Goal: Transaction & Acquisition: Purchase product/service

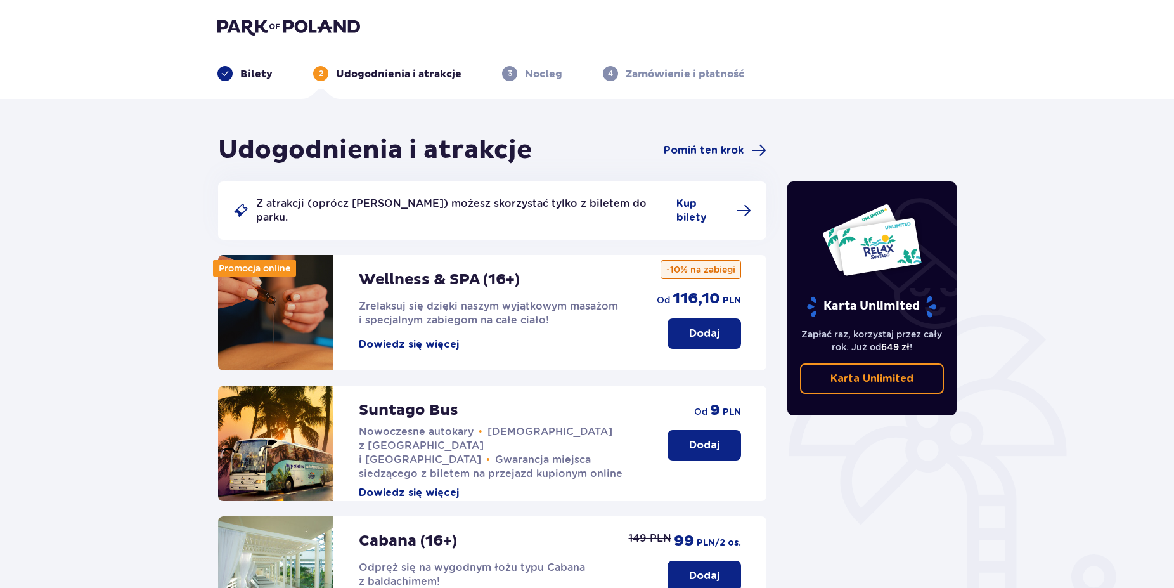
click at [695, 438] on p "Dodaj" at bounding box center [704, 445] width 30 height 14
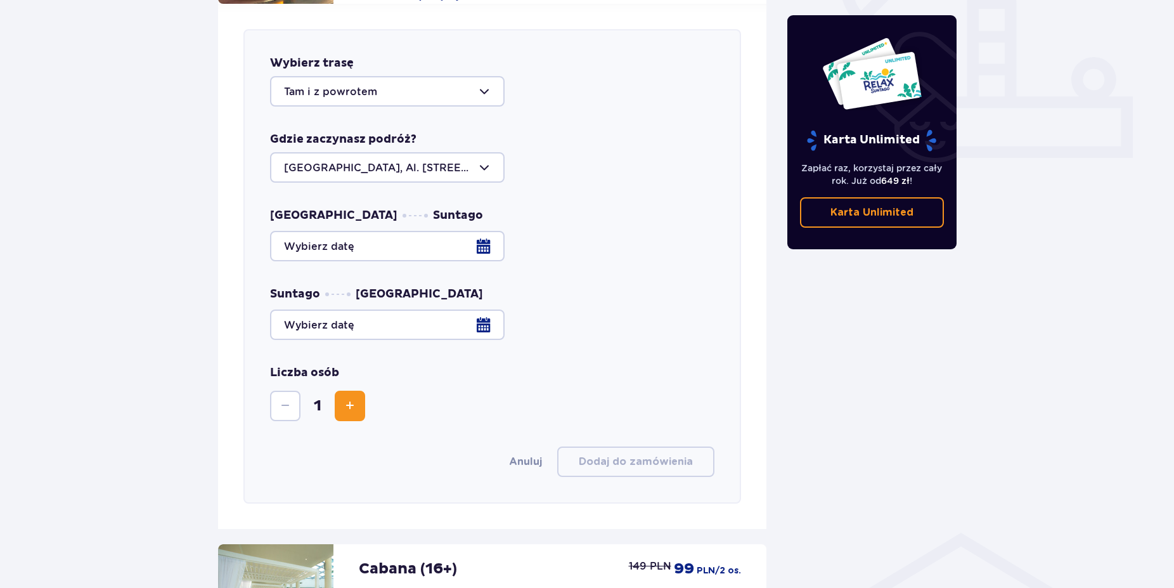
scroll to position [498, 0]
click at [408, 81] on div at bounding box center [387, 90] width 235 height 30
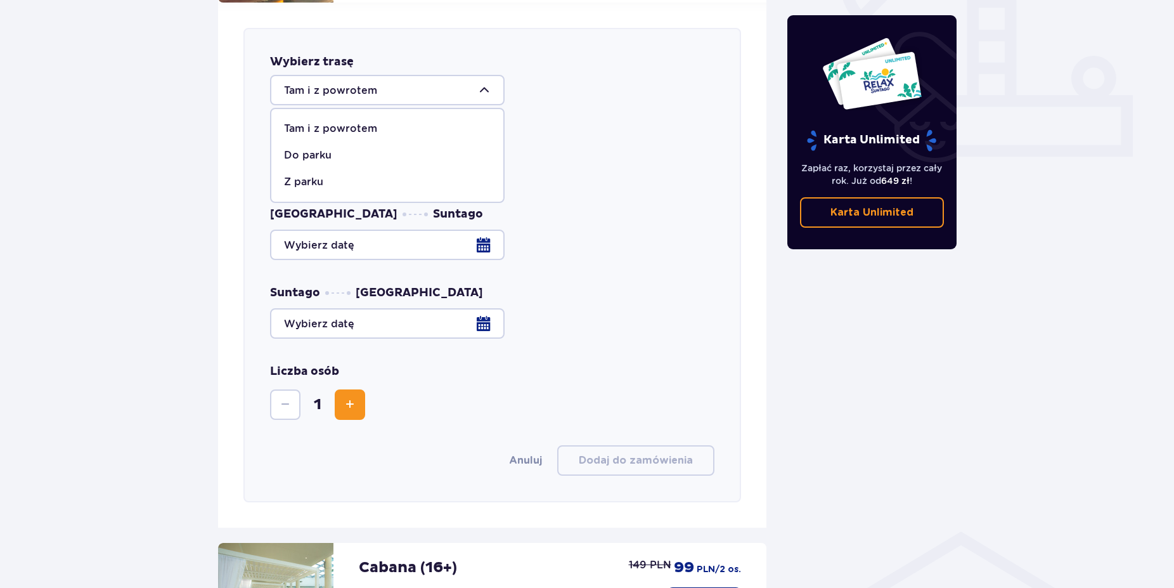
click at [323, 177] on span "Z parku" at bounding box center [387, 182] width 232 height 27
type input "Z parku"
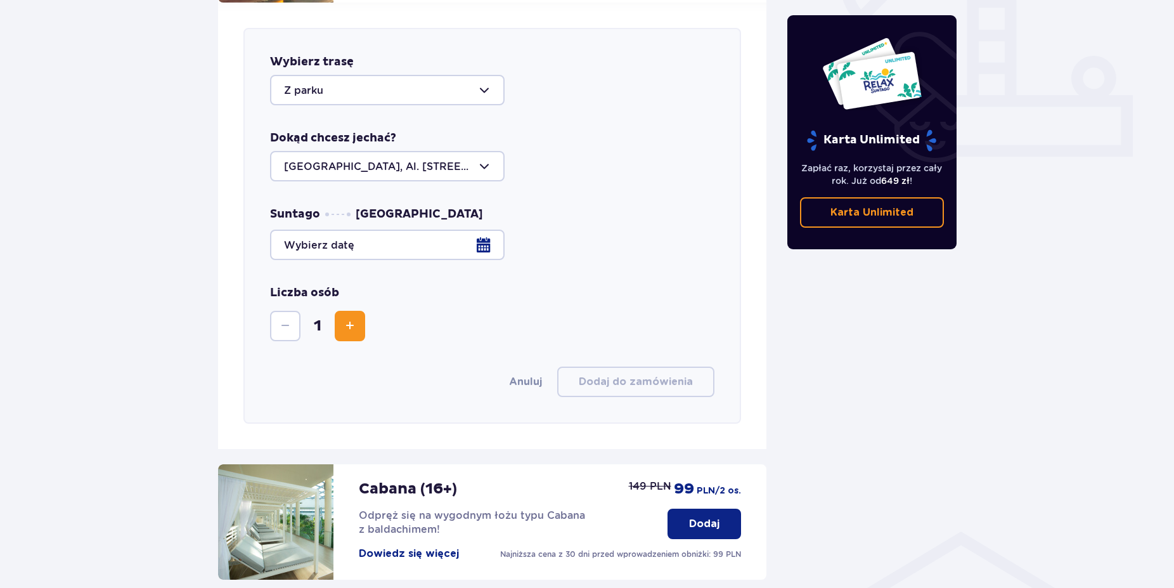
click at [437, 156] on div at bounding box center [387, 166] width 235 height 30
click at [413, 158] on div at bounding box center [387, 166] width 235 height 30
click at [427, 229] on div at bounding box center [492, 244] width 444 height 30
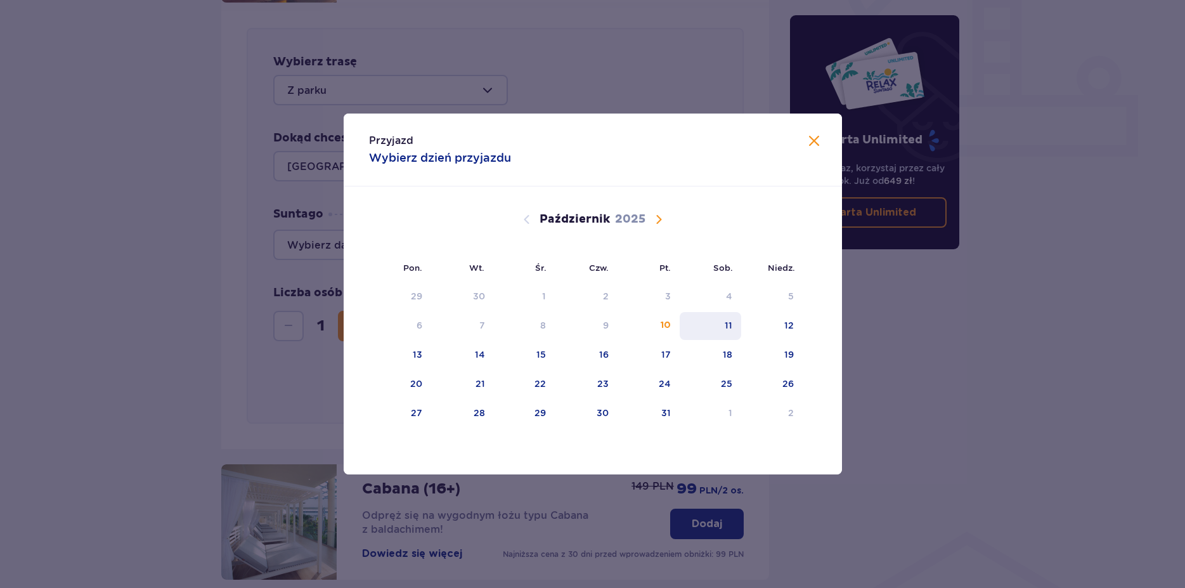
click at [740, 327] on div "11" at bounding box center [710, 326] width 61 height 28
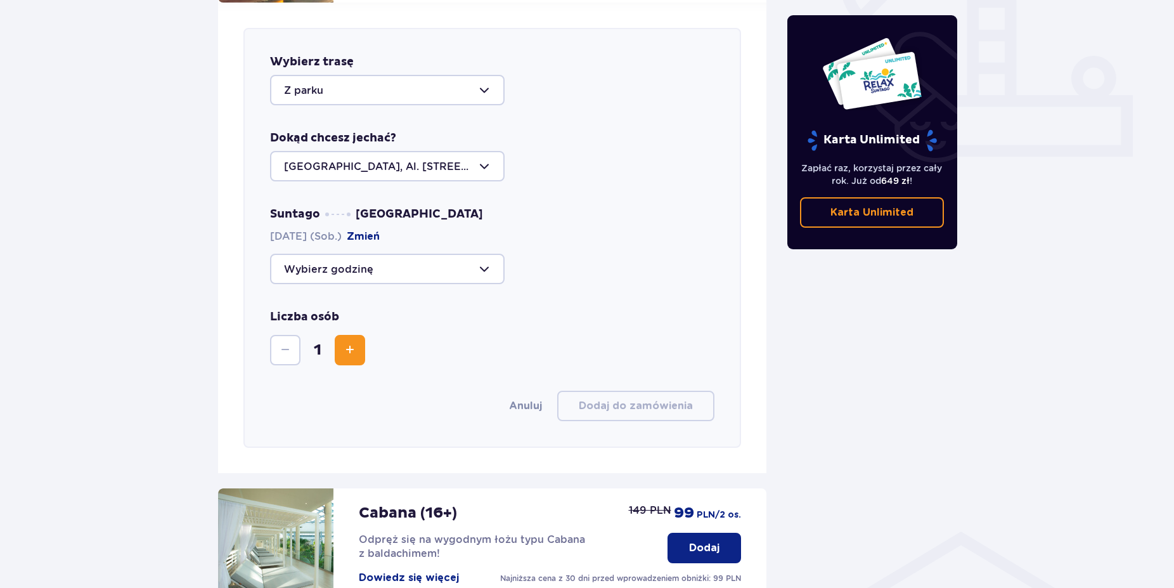
click at [406, 264] on div at bounding box center [387, 269] width 235 height 30
click at [375, 385] on p "Zostało 1 miejsce" at bounding box center [366, 392] width 89 height 14
type input "22:15"
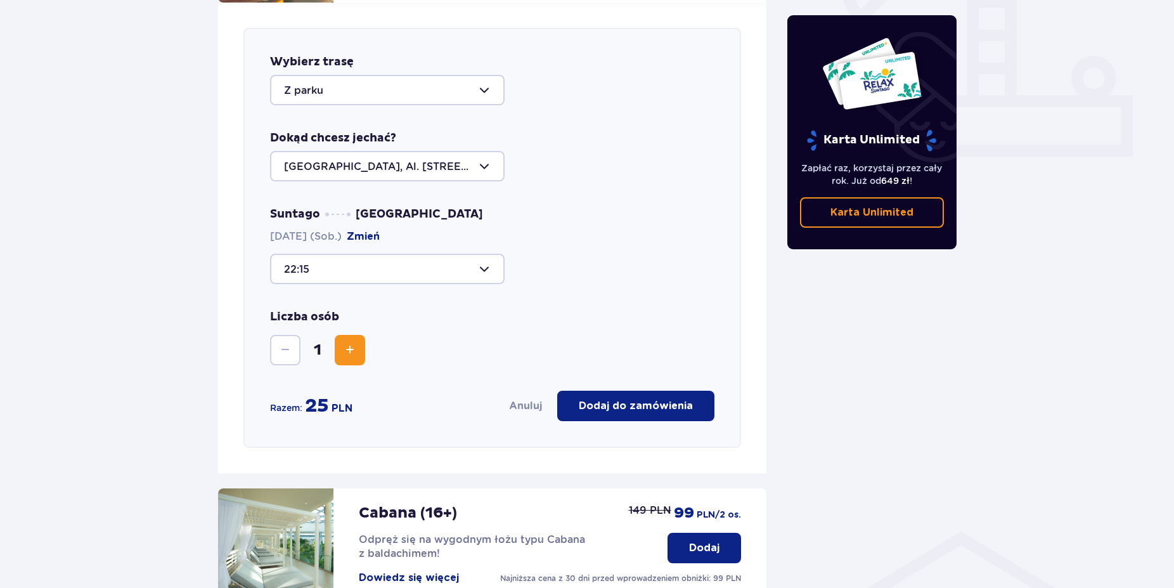
click at [616, 399] on p "Dodaj do zamówienia" at bounding box center [636, 406] width 114 height 14
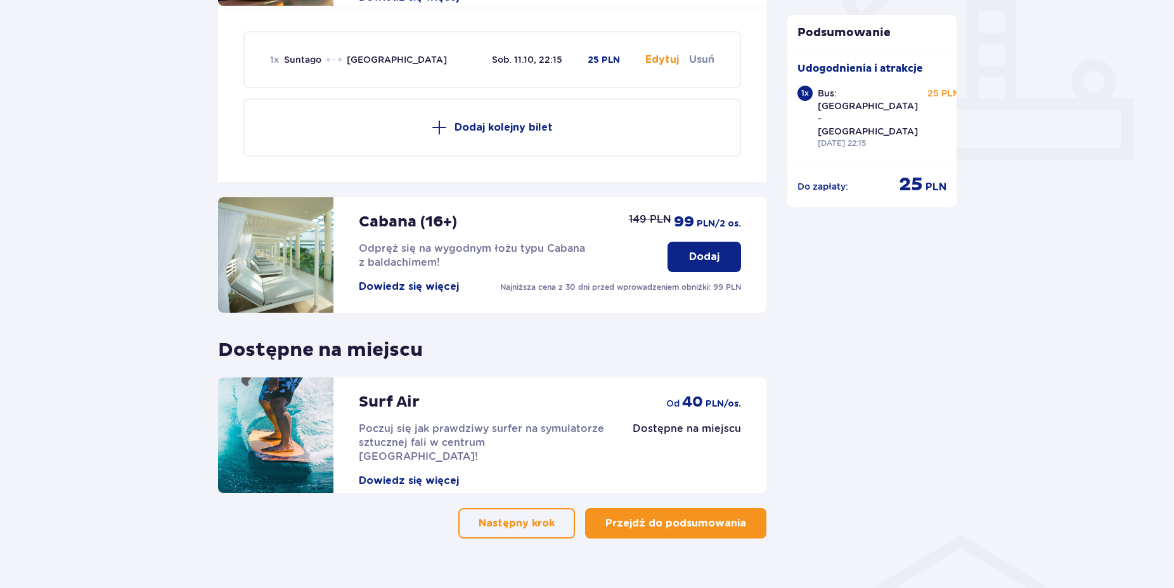
scroll to position [509, 0]
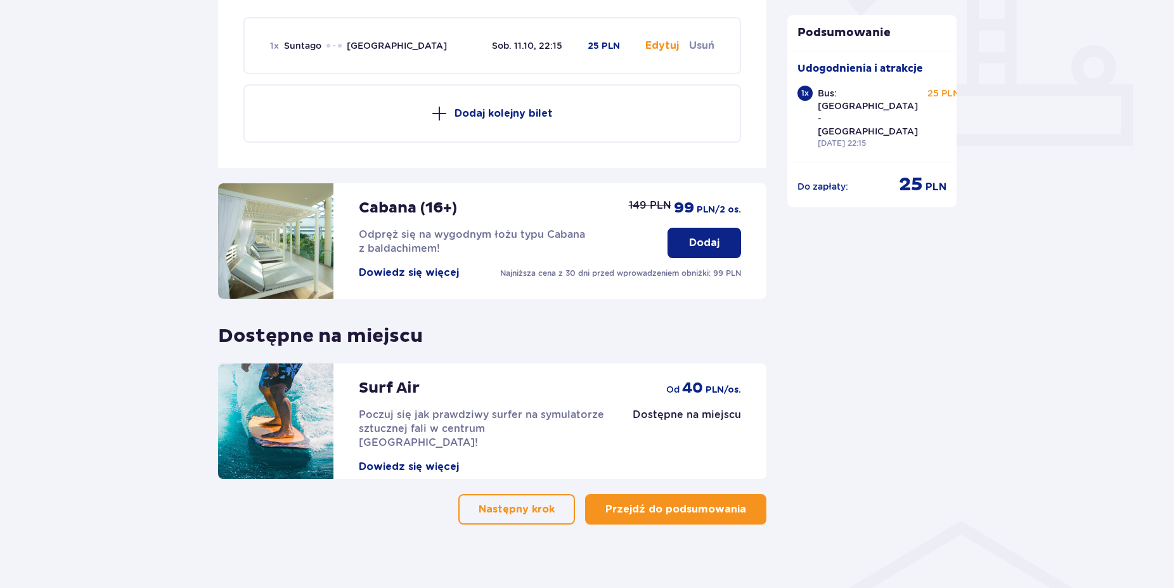
click at [714, 502] on p "Przejdź do podsumowania" at bounding box center [675, 509] width 141 height 14
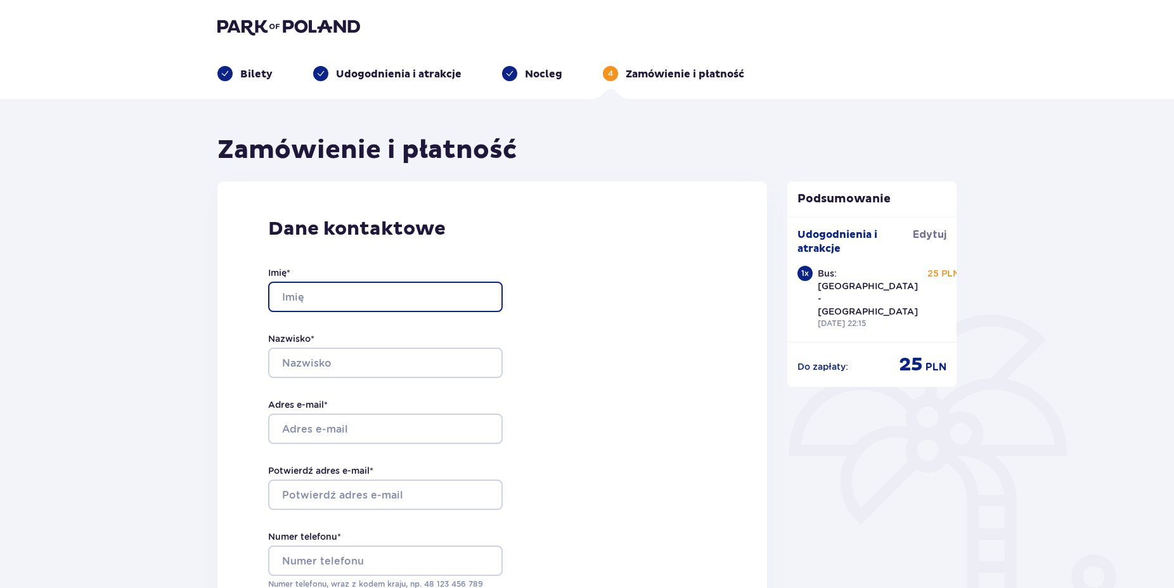
click at [285, 297] on input "Imię *" at bounding box center [385, 296] width 235 height 30
type input "Kamil"
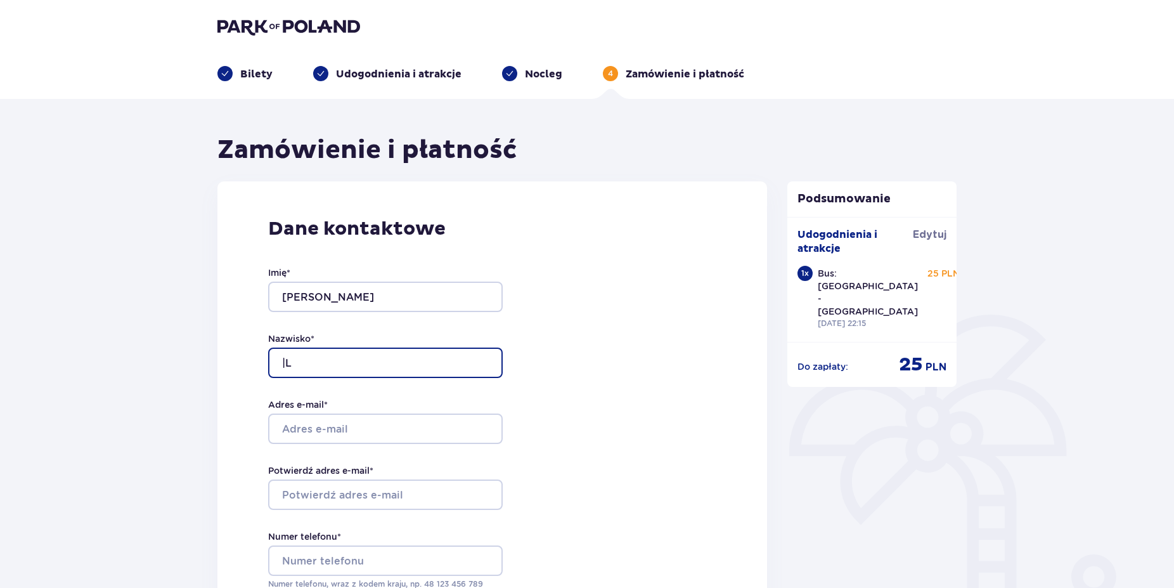
type input "|"
type input "Łapiński"
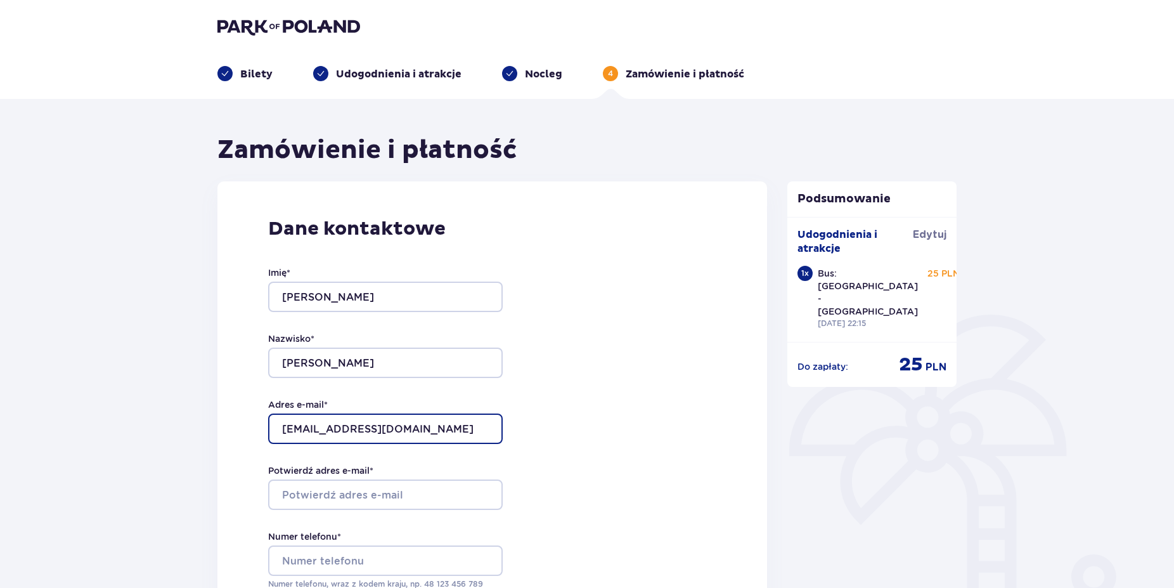
type input "[EMAIL_ADDRESS][DOMAIN_NAME]"
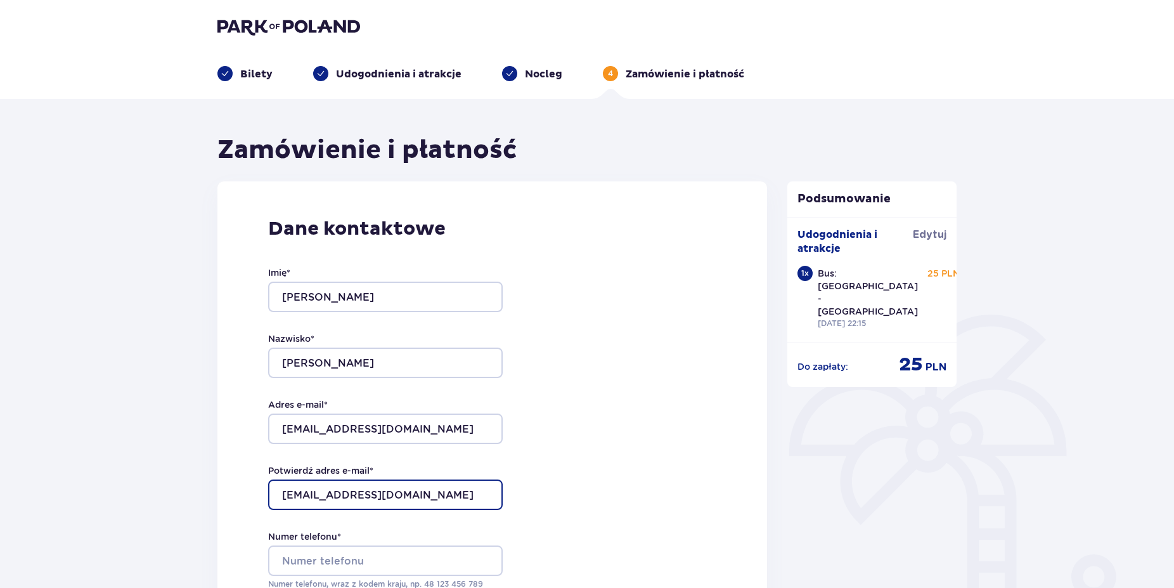
type input "[EMAIL_ADDRESS][DOMAIN_NAME]"
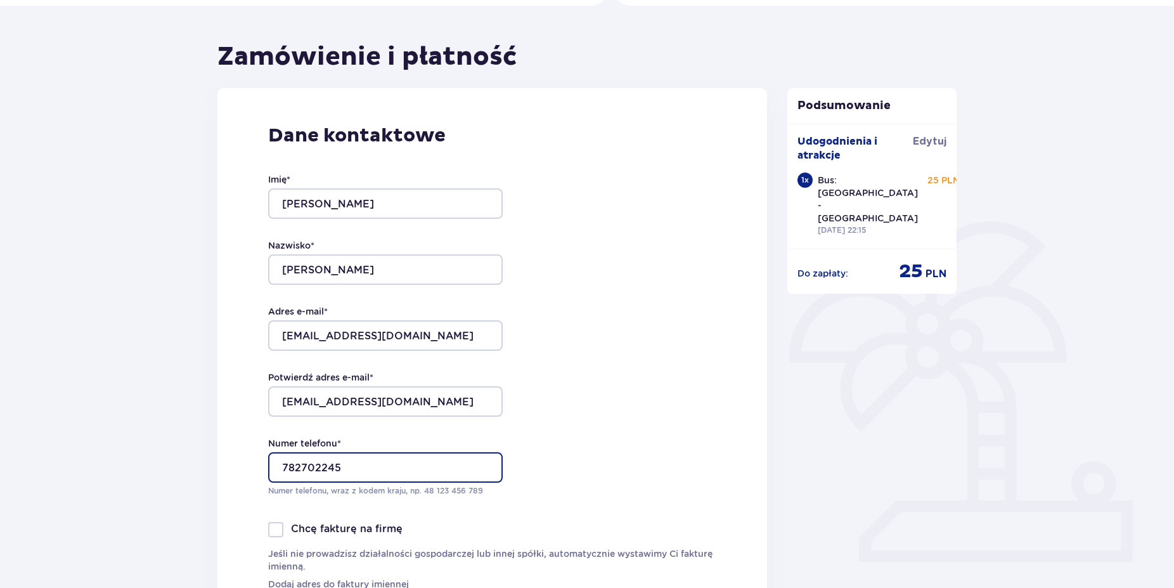
scroll to position [172, 0]
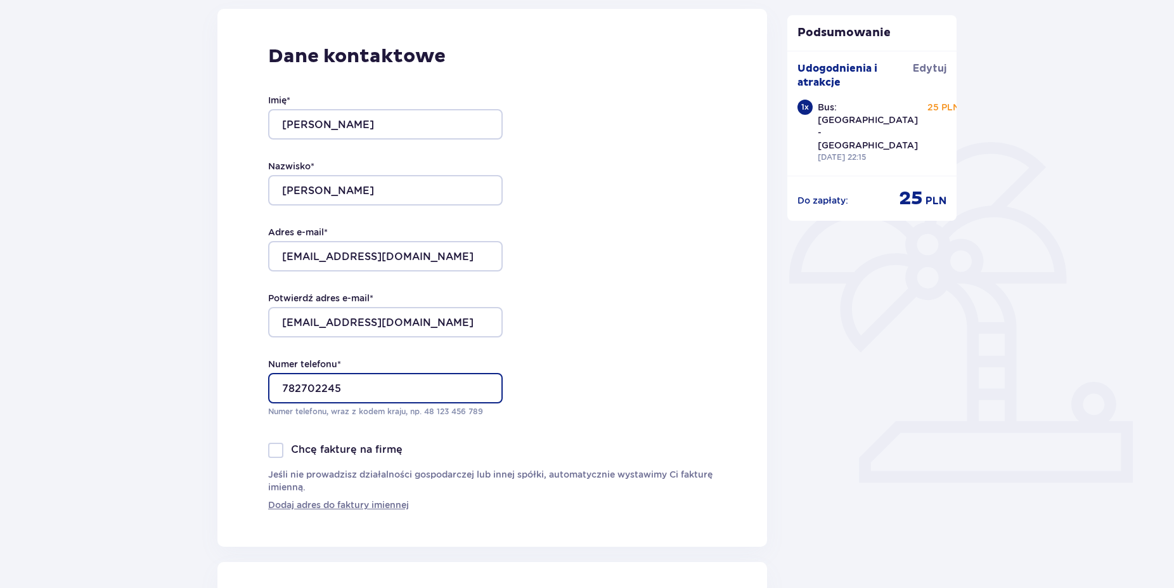
type input "782702245"
click at [634, 330] on div "Dane kontaktowe Imię * Kamil Nazwisko * Łapiński Adres e-mail * kamill2004@gmai…" at bounding box center [492, 278] width 550 height 538
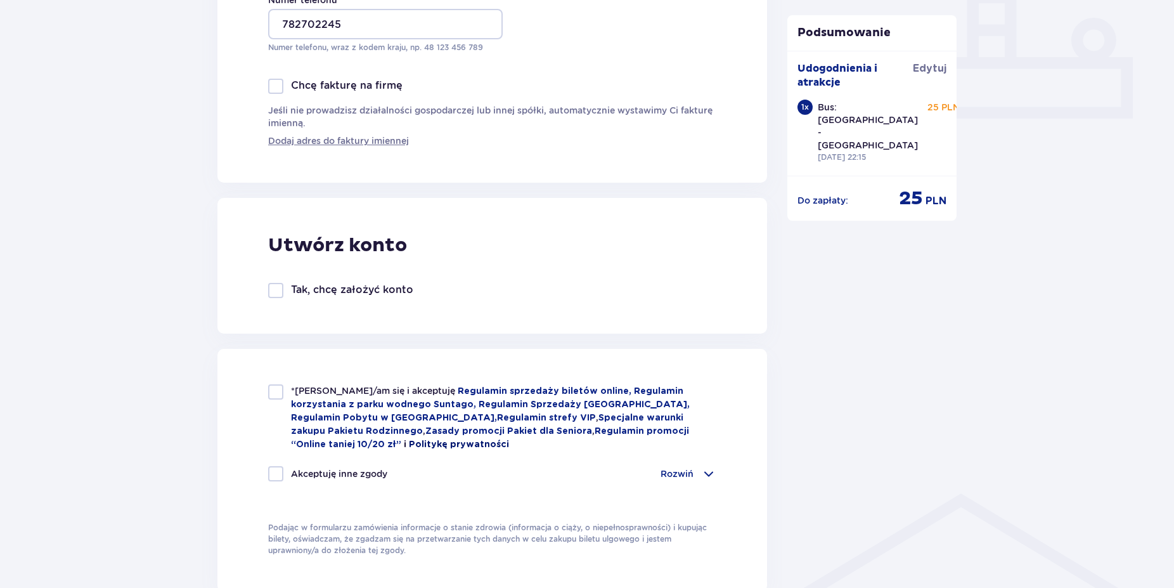
scroll to position [603, 0]
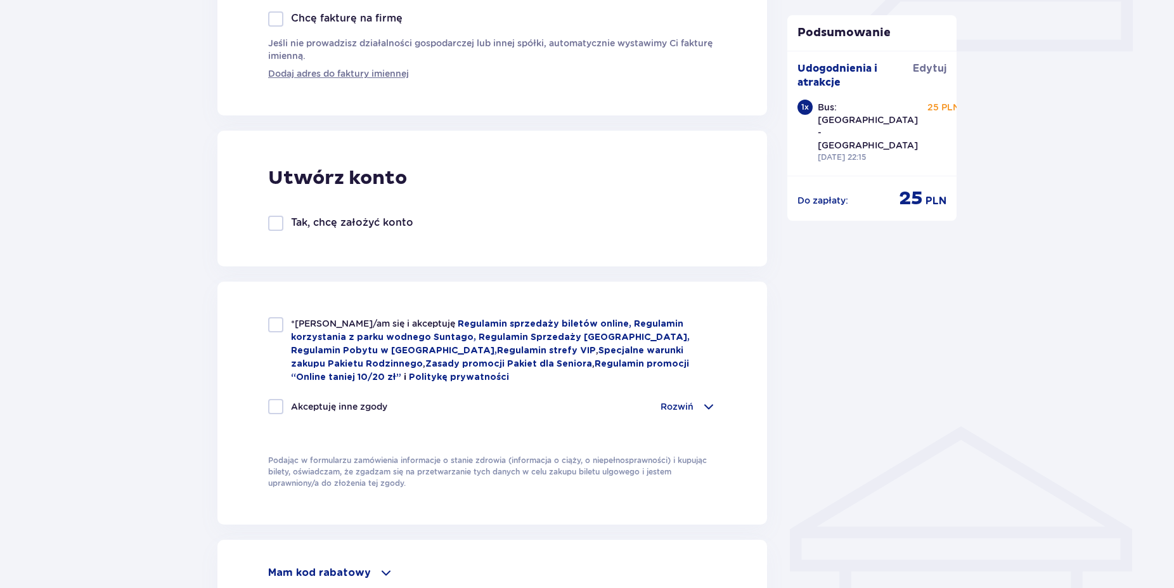
click at [264, 326] on div "*Zapoznałem/am się i akceptuję Regulamin sprzedaży biletów online, Regulamin ko…" at bounding box center [492, 402] width 550 height 243
click at [274, 326] on div at bounding box center [275, 324] width 15 height 15
checkbox input "true"
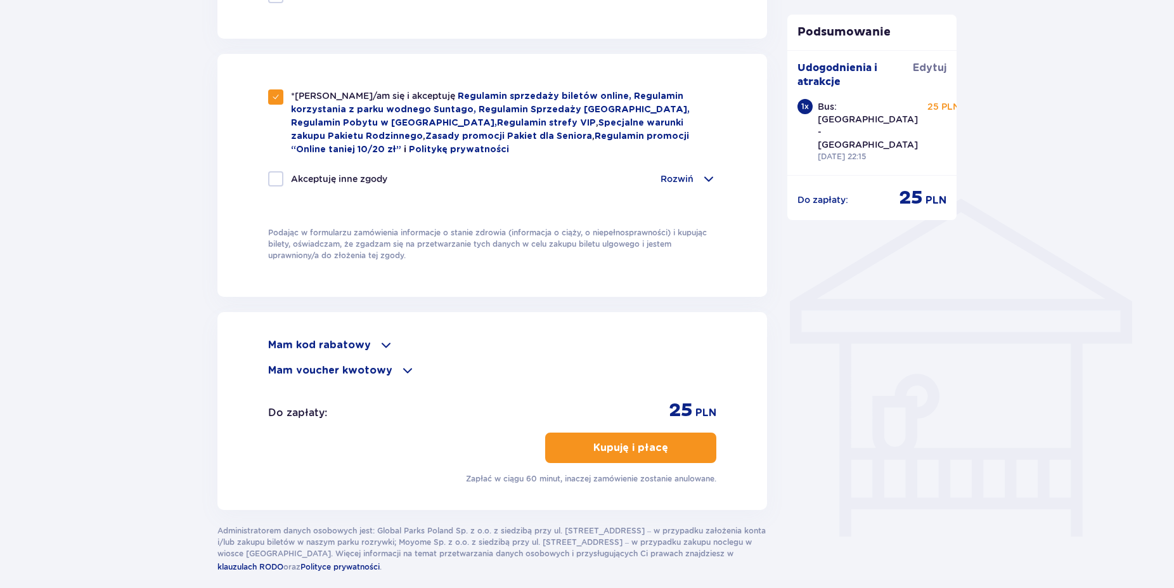
scroll to position [862, 0]
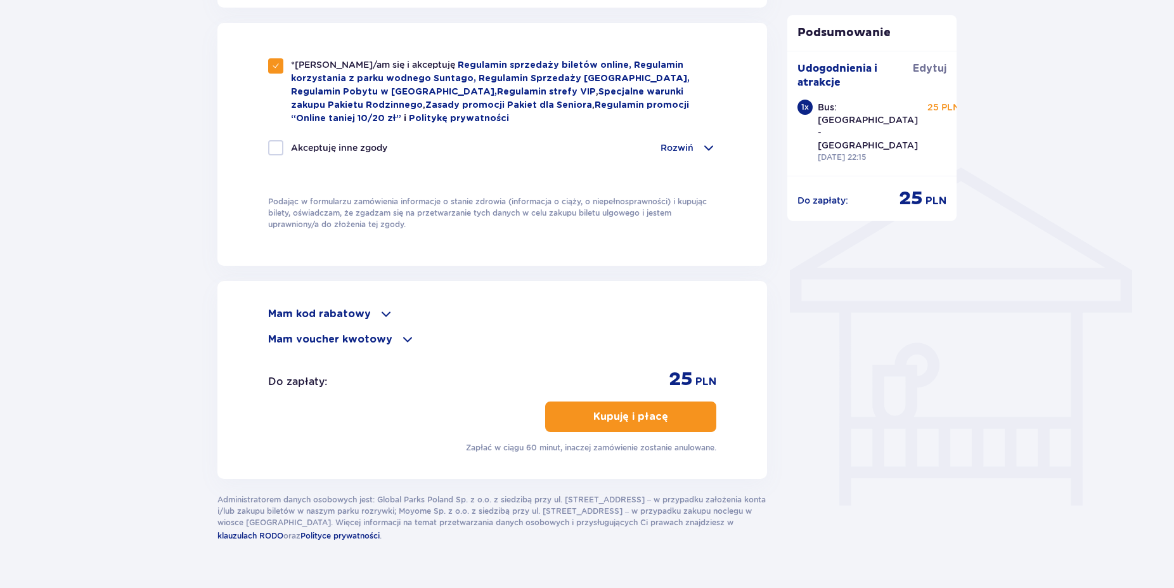
click at [649, 406] on button "Kupuję i płacę" at bounding box center [630, 416] width 171 height 30
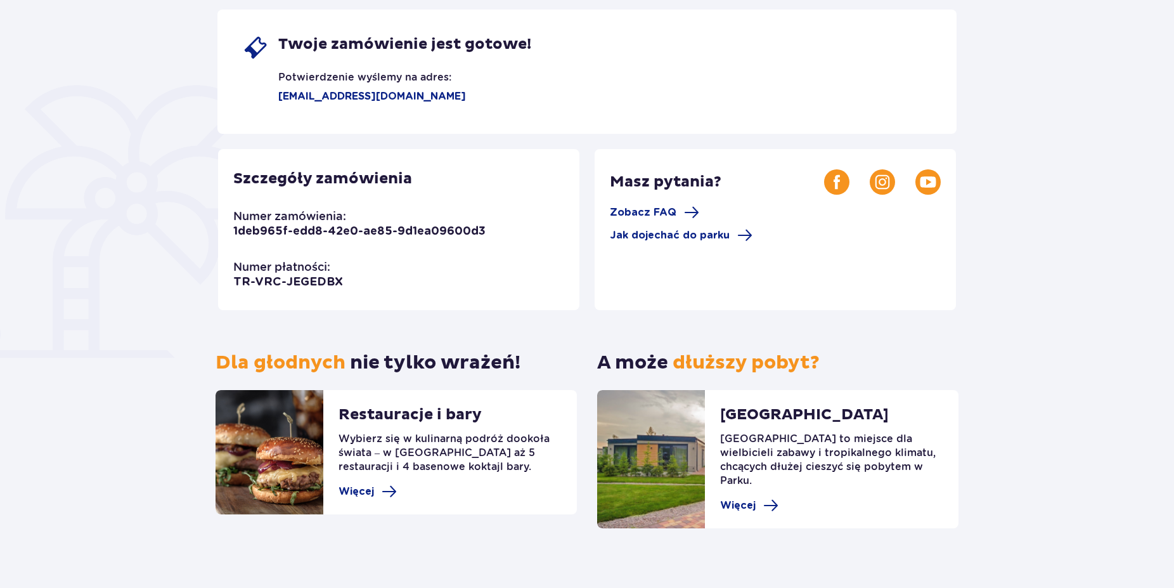
scroll to position [233, 0]
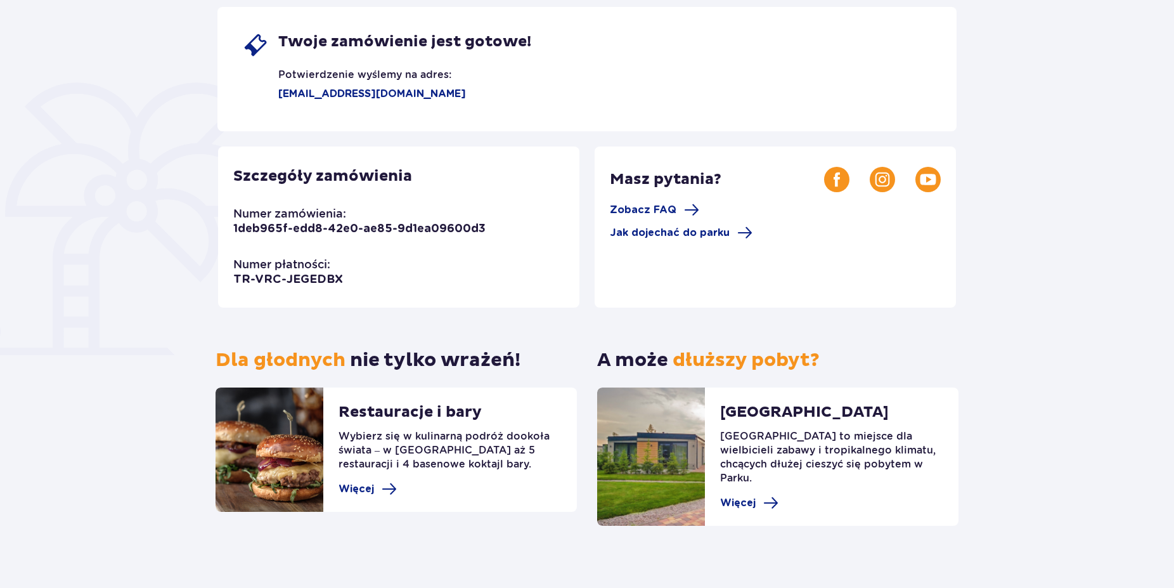
click at [342, 351] on span "Dla głodnych" at bounding box center [281, 359] width 130 height 23
click at [329, 363] on span "Dla głodnych" at bounding box center [281, 359] width 130 height 23
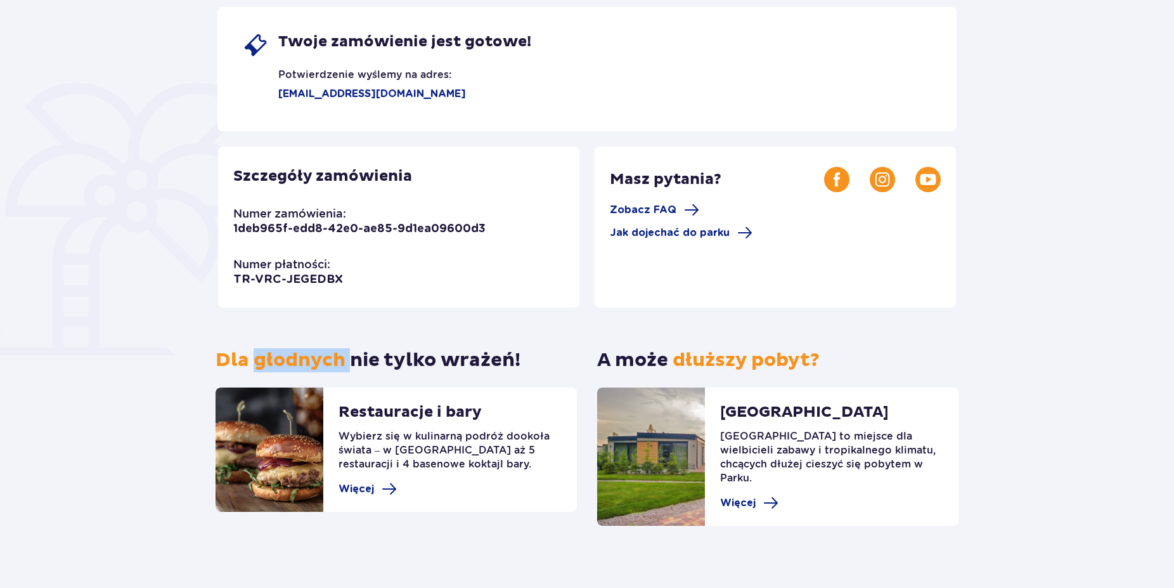
click at [329, 363] on span "Dla głodnych" at bounding box center [281, 359] width 130 height 23
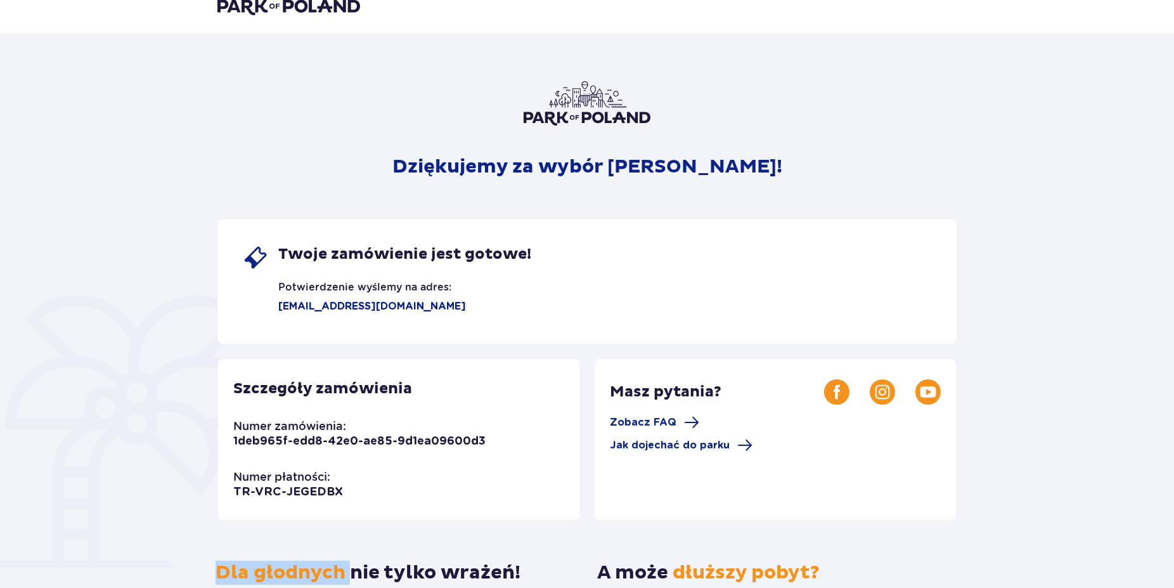
scroll to position [0, 0]
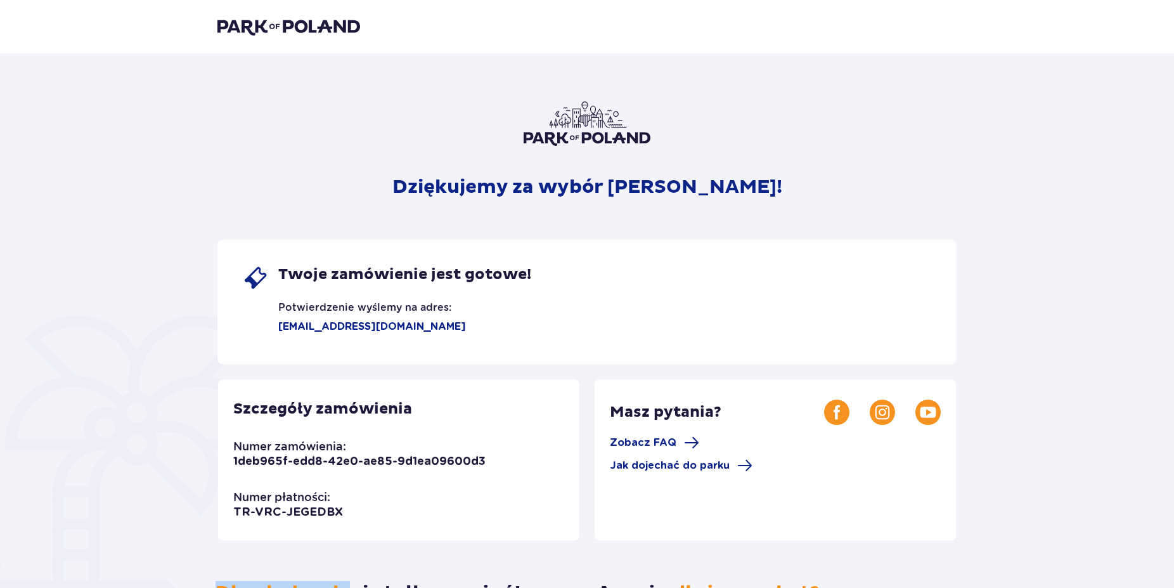
click at [338, 22] on img at bounding box center [288, 27] width 143 height 18
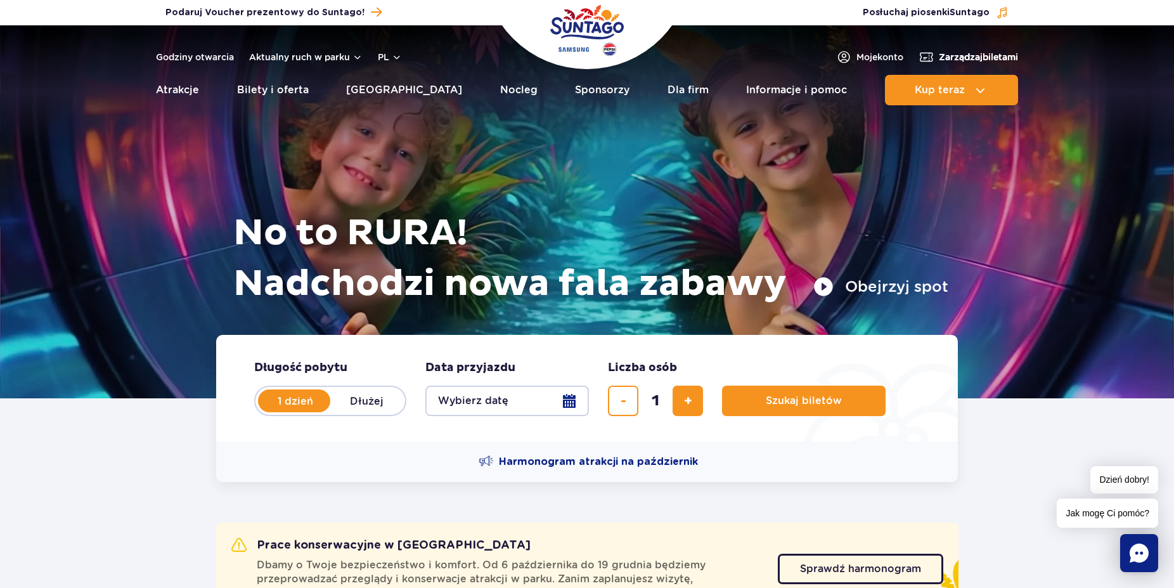
click at [974, 53] on span "Zarządzaj biletami" at bounding box center [978, 57] width 79 height 13
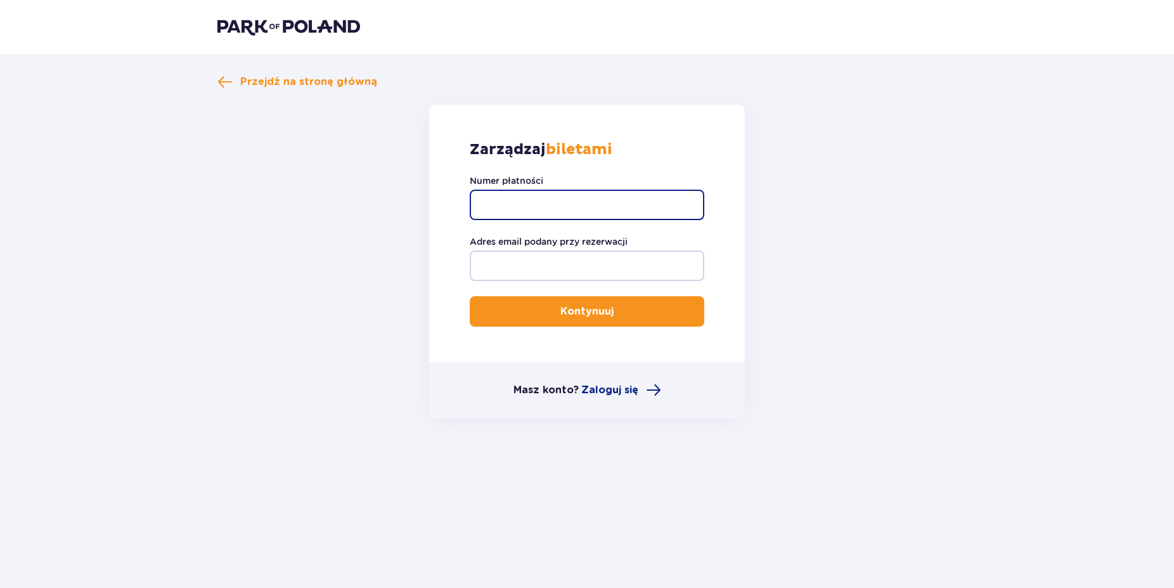
click at [513, 209] on input "Numer płatności" at bounding box center [587, 205] width 235 height 30
paste input "TR-VRC-JEGEDBX"
type input "TR-VRC-JEGEDBX"
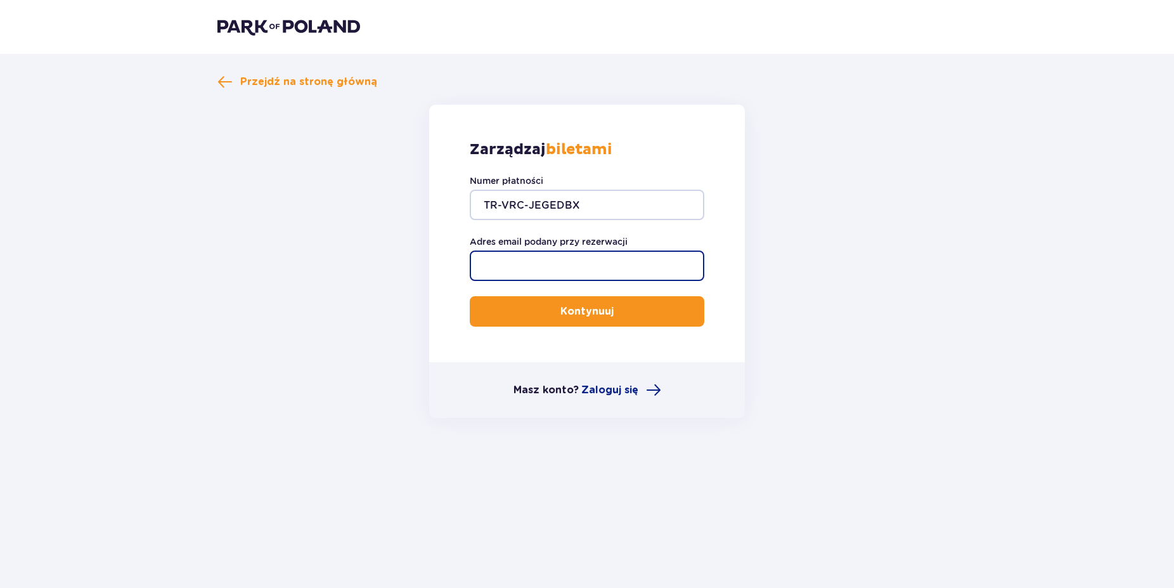
click at [524, 264] on input "Adres email podany przy rezerwacji" at bounding box center [587, 265] width 235 height 30
type input "[EMAIL_ADDRESS][DOMAIN_NAME]"
click at [626, 314] on button "Kontynuuj" at bounding box center [587, 311] width 235 height 30
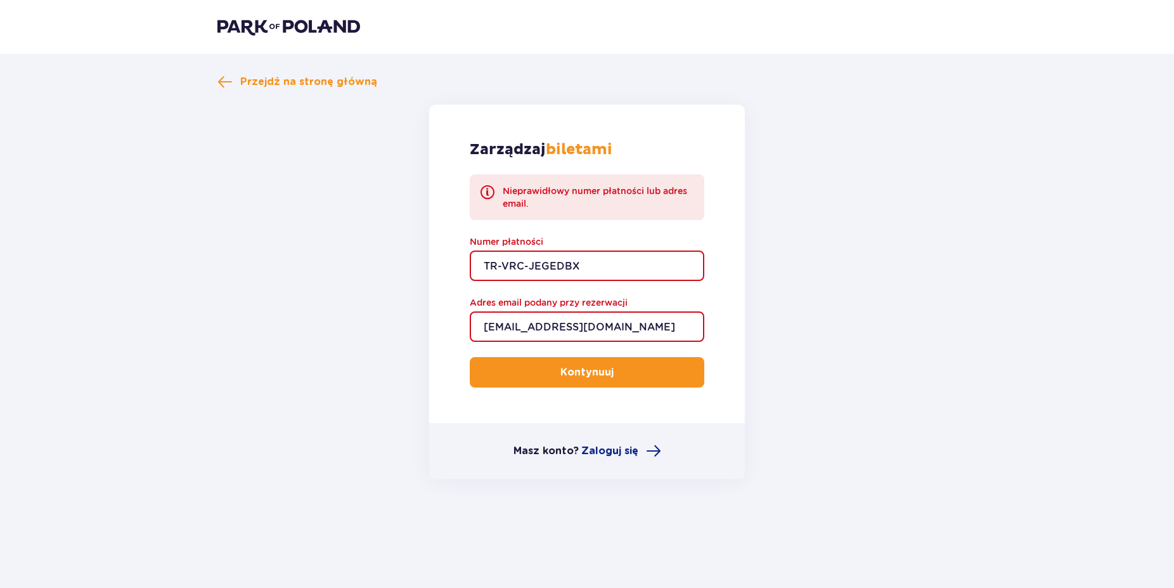
click at [601, 271] on input "TR-VRC-JEGEDBX" at bounding box center [587, 265] width 235 height 30
type input "TR-VRC-JEGEDBX"
click at [591, 375] on p "Kontynuuj" at bounding box center [586, 372] width 53 height 14
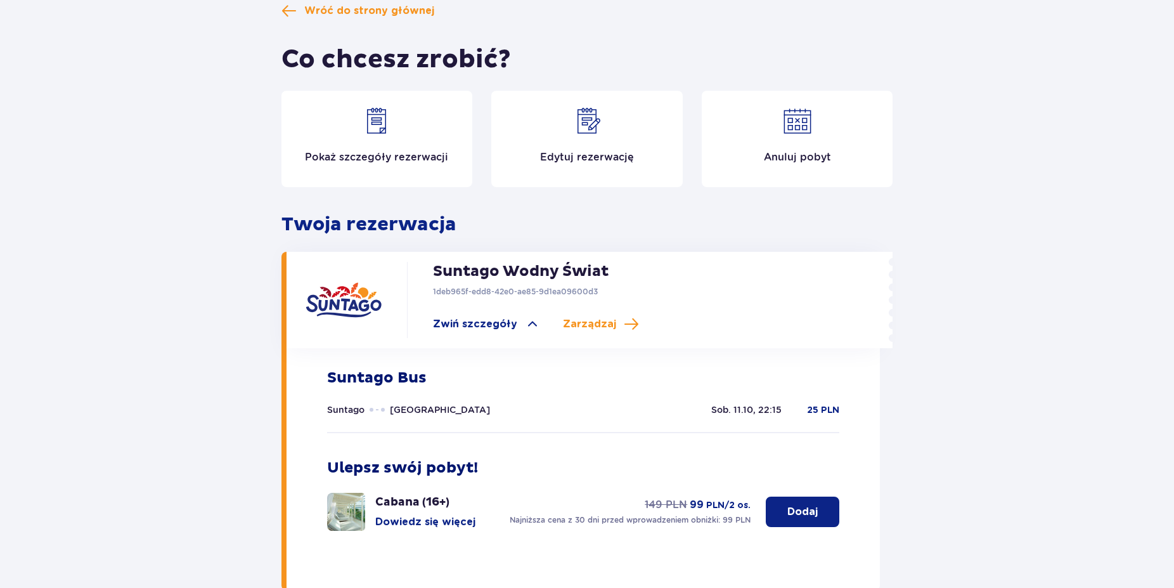
scroll to position [165, 0]
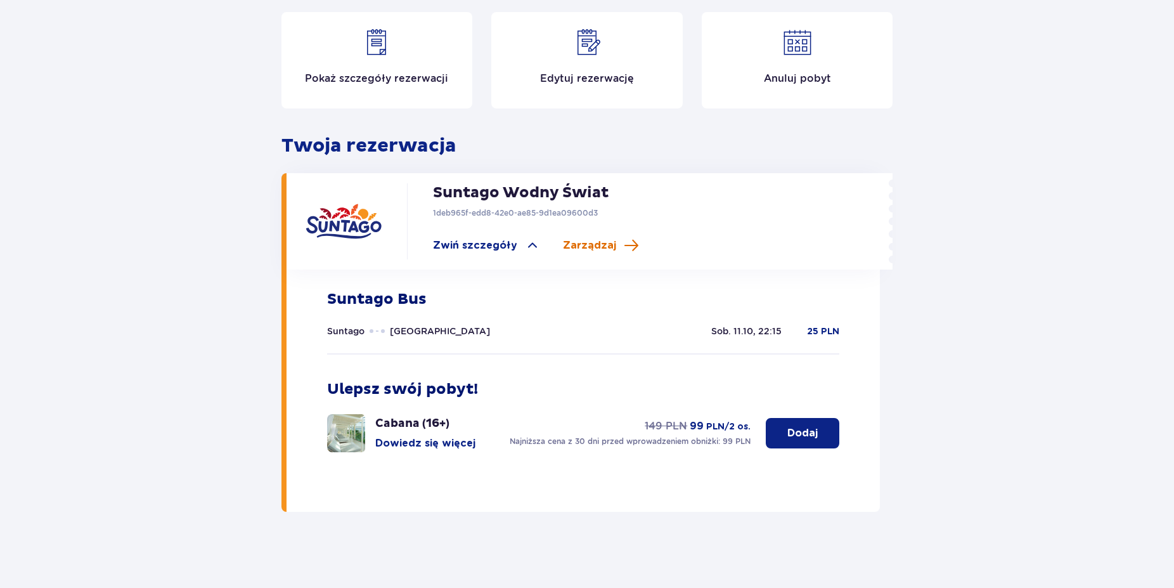
click at [626, 247] on span at bounding box center [631, 245] width 15 height 15
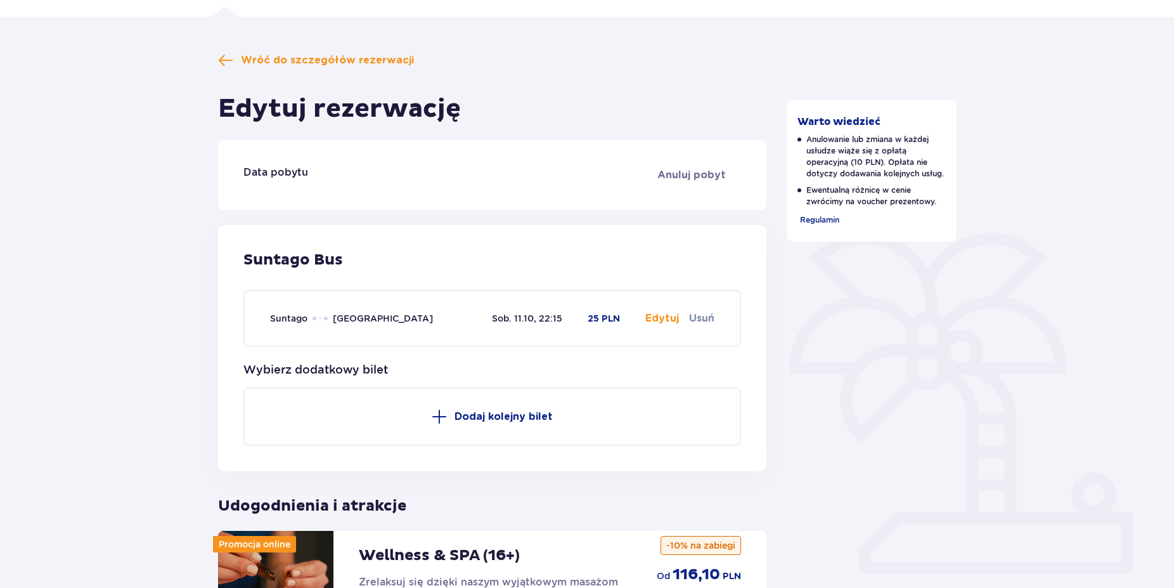
scroll to position [43, 0]
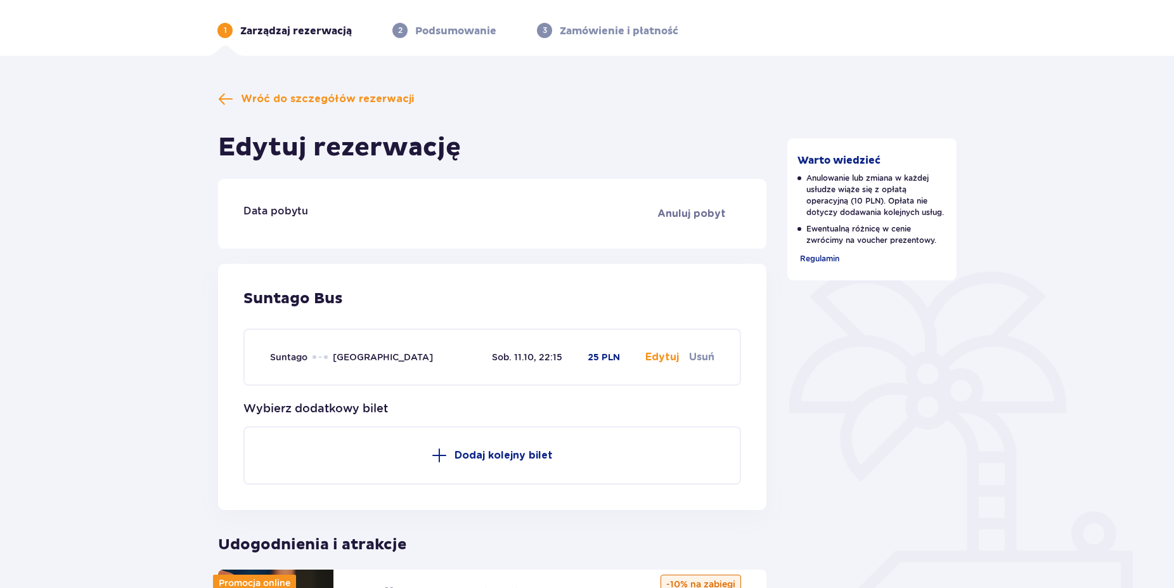
click at [299, 107] on div "Wróć do szczegółów rezerwacji Edytuj rezerwację Data pobytu Anuluj pobyt [GEOGR…" at bounding box center [492, 476] width 548 height 770
click at [299, 103] on span "Wróć do szczegółów rezerwacji" at bounding box center [327, 99] width 173 height 14
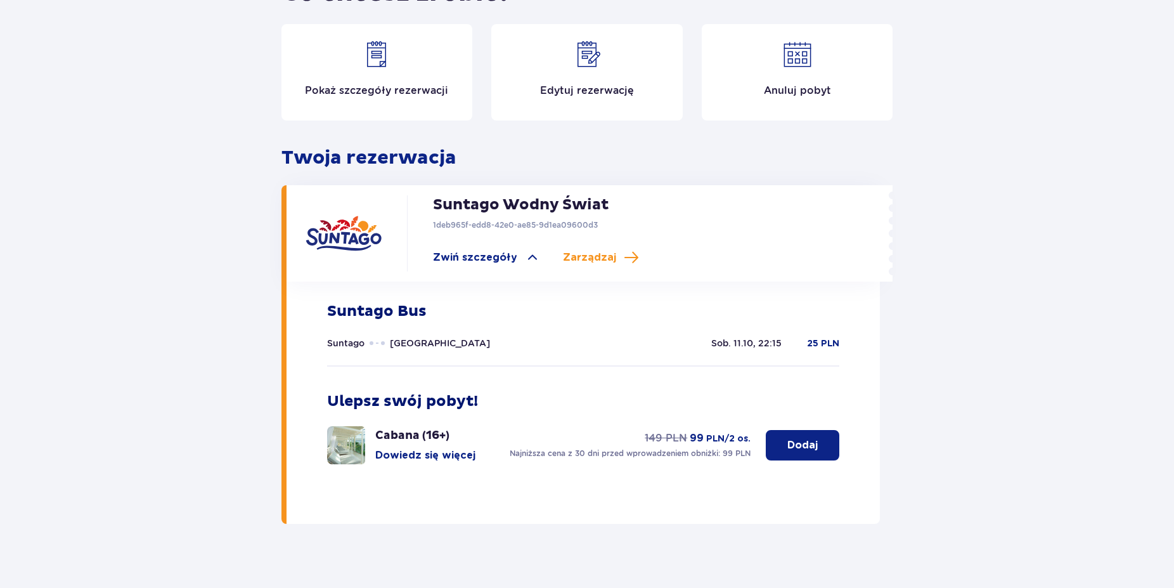
scroll to position [165, 0]
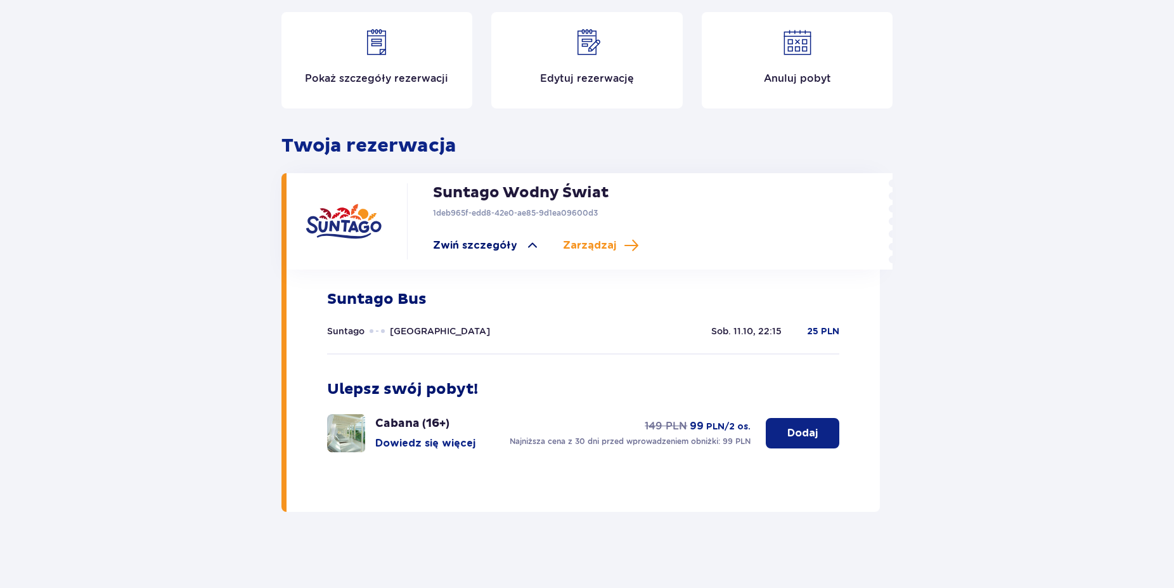
click at [505, 246] on span "Zwiń szczegóły" at bounding box center [475, 245] width 84 height 14
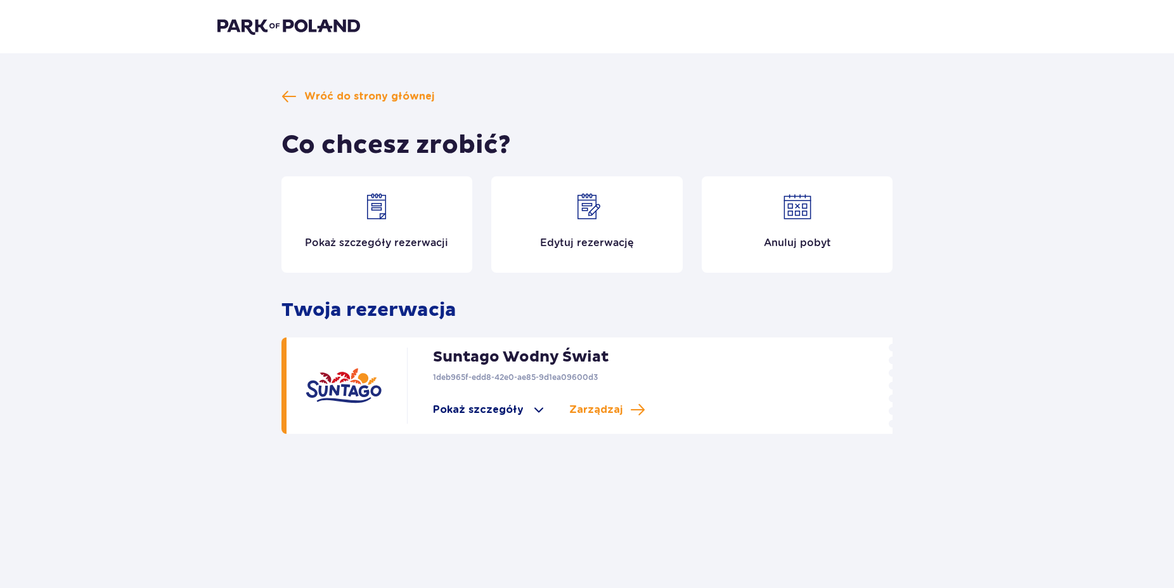
scroll to position [1, 0]
click at [522, 420] on div "Suntago Wodny Świat 1deb965f-edd8-42e0-ae85-9d1ea09600d3 Pokaż szczegóły Zarząd…" at bounding box center [623, 385] width 433 height 76
click at [531, 413] on span at bounding box center [538, 409] width 15 height 15
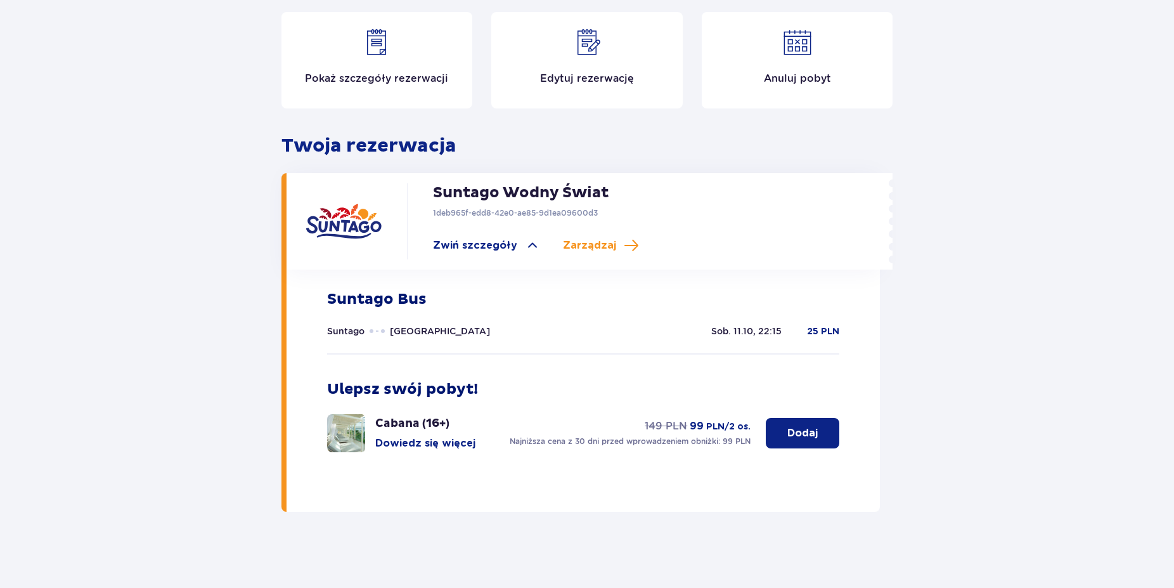
scroll to position [0, 0]
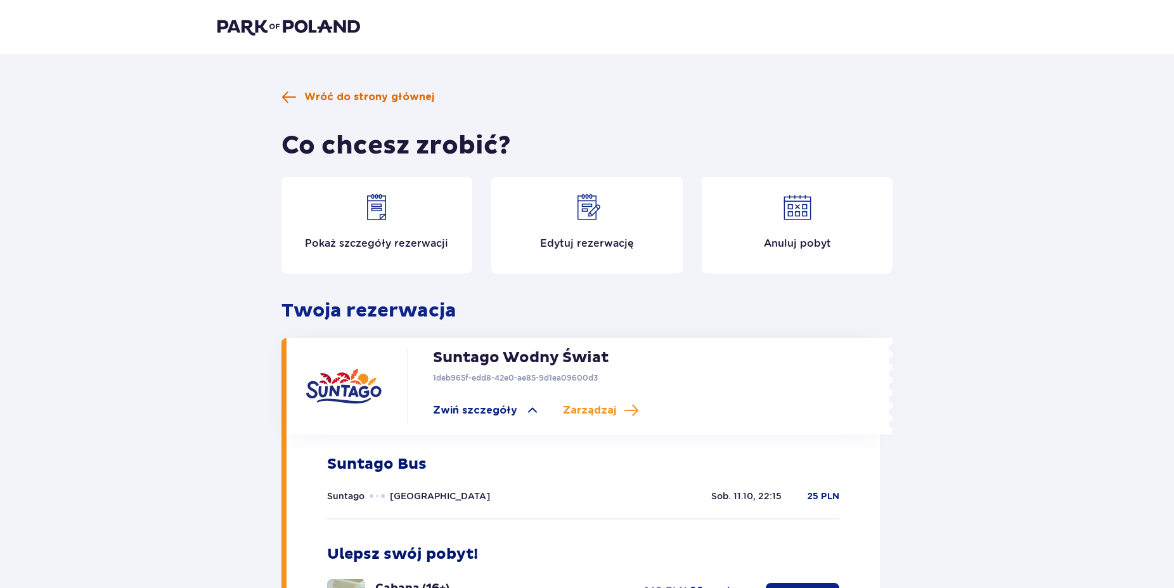
click at [326, 94] on span "Wróć do strony głównej" at bounding box center [369, 97] width 130 height 14
